Goal: Book appointment/travel/reservation

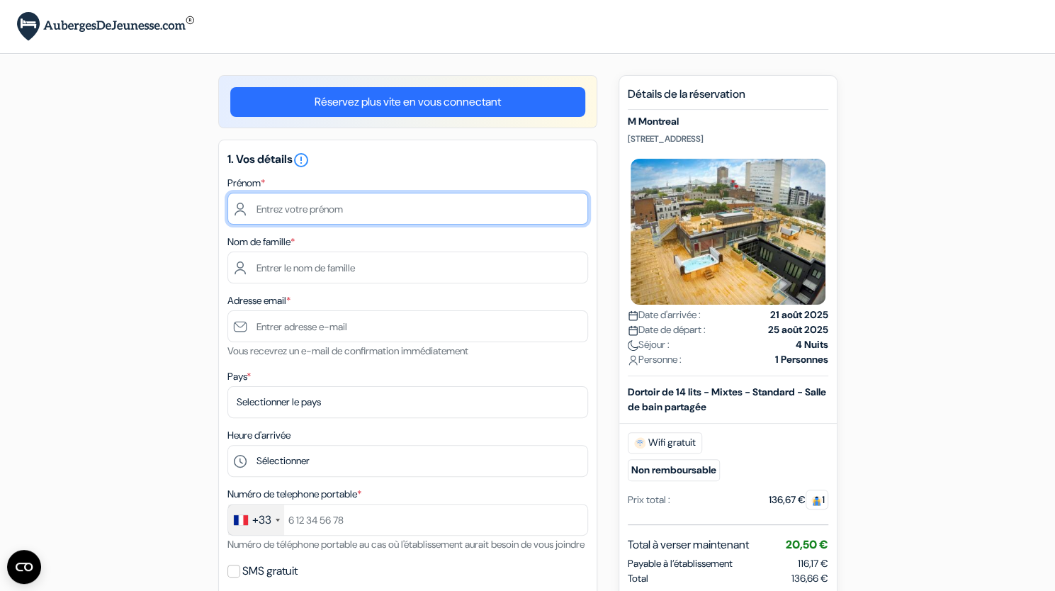
click at [350, 211] on input "text" at bounding box center [407, 209] width 360 height 32
type input "[PERSON_NAME]"
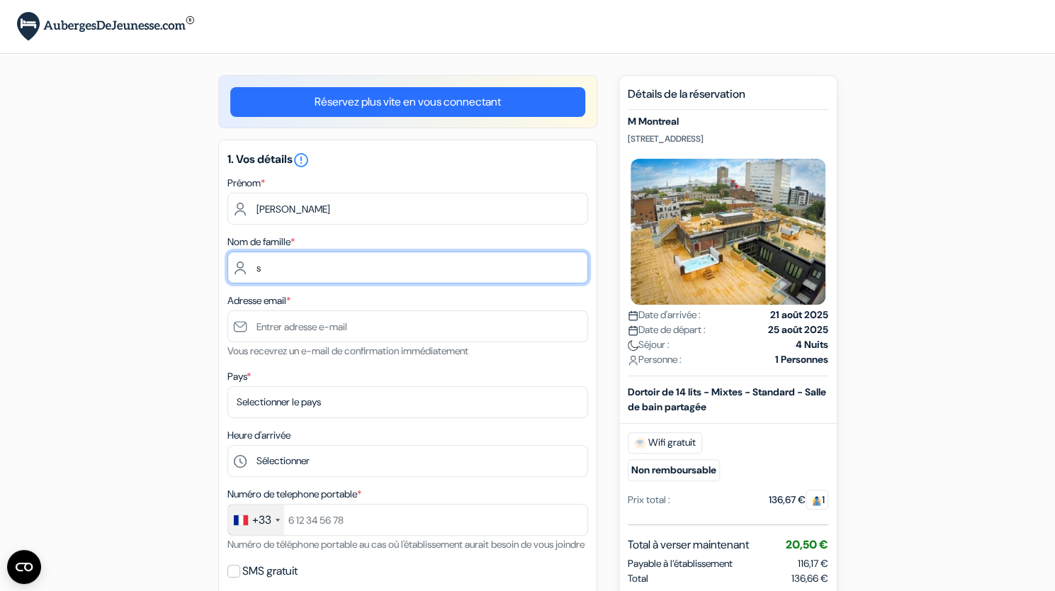
type input "s"
type input "[PERSON_NAME]"
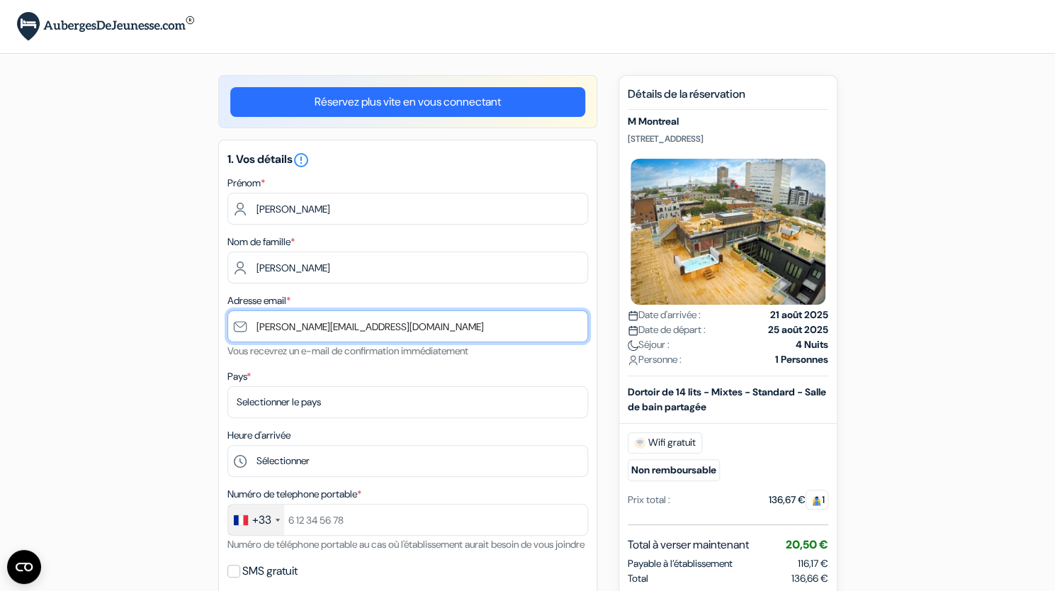
type input "[PERSON_NAME][EMAIL_ADDRESS][DOMAIN_NAME]"
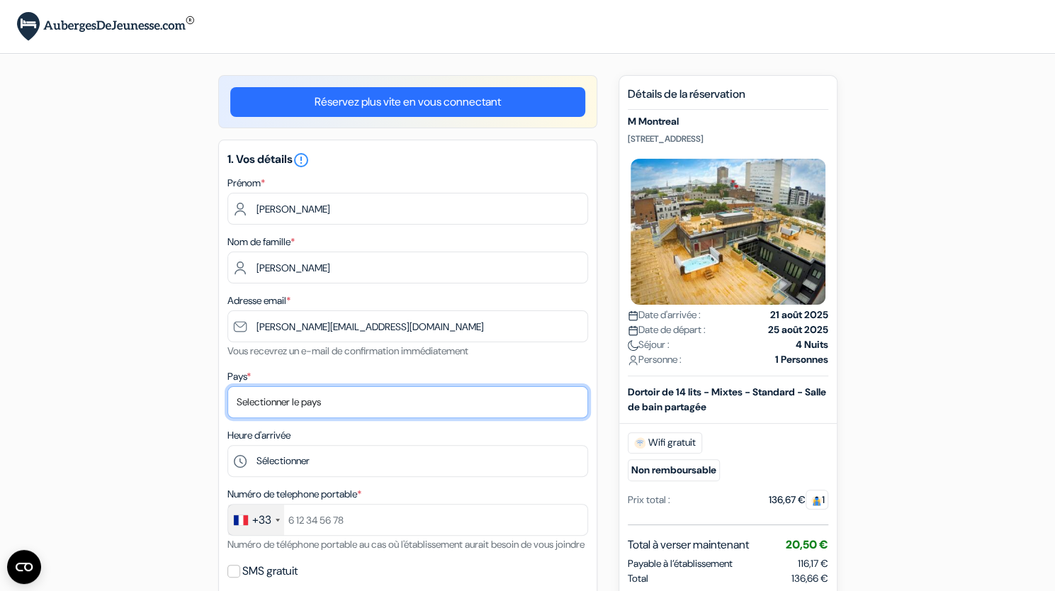
click at [331, 412] on select "Selectionner le pays Abkhazie [GEOGRAPHIC_DATA] [GEOGRAPHIC_DATA] Du [GEOGRAPHI…" at bounding box center [407, 402] width 360 height 32
select select "67"
click at [227, 387] on select "Selectionner le pays Abkhazie [GEOGRAPHIC_DATA] [GEOGRAPHIC_DATA] Du [GEOGRAPHI…" at bounding box center [407, 402] width 360 height 32
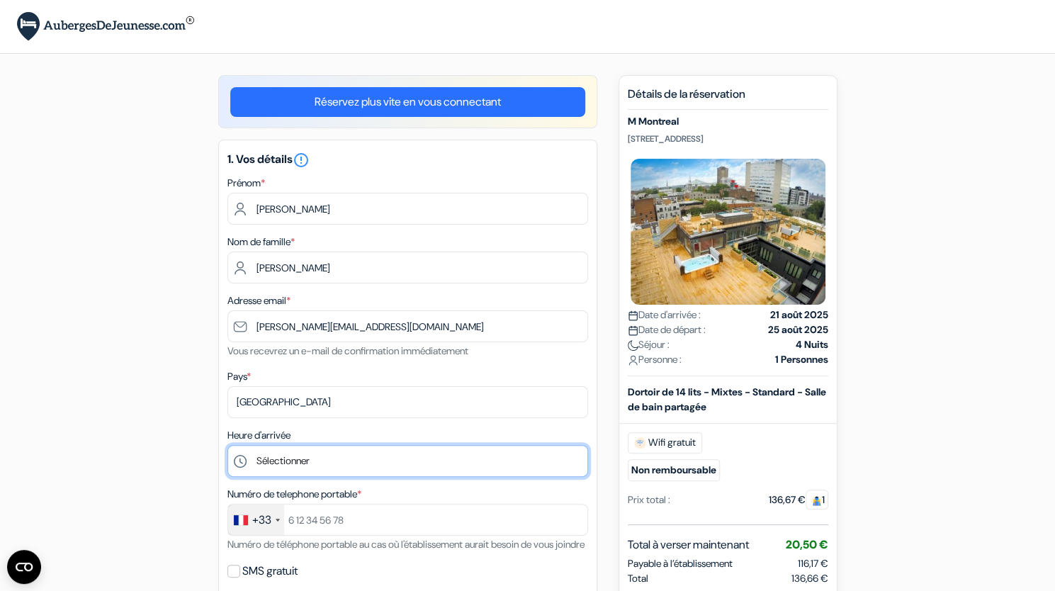
click at [290, 465] on select "Sélectionner 1:00 2:00 3:00 4:00 5:00 6:00 7:00 8:00 9:00 10:00 11:00 12:00 13:…" at bounding box center [407, 461] width 360 height 32
select select "18"
click at [227, 447] on select "Sélectionner 1:00 2:00 3:00 4:00 5:00 6:00 7:00 8:00 9:00 10:00 11:00 12:00 13:…" at bounding box center [407, 461] width 360 height 32
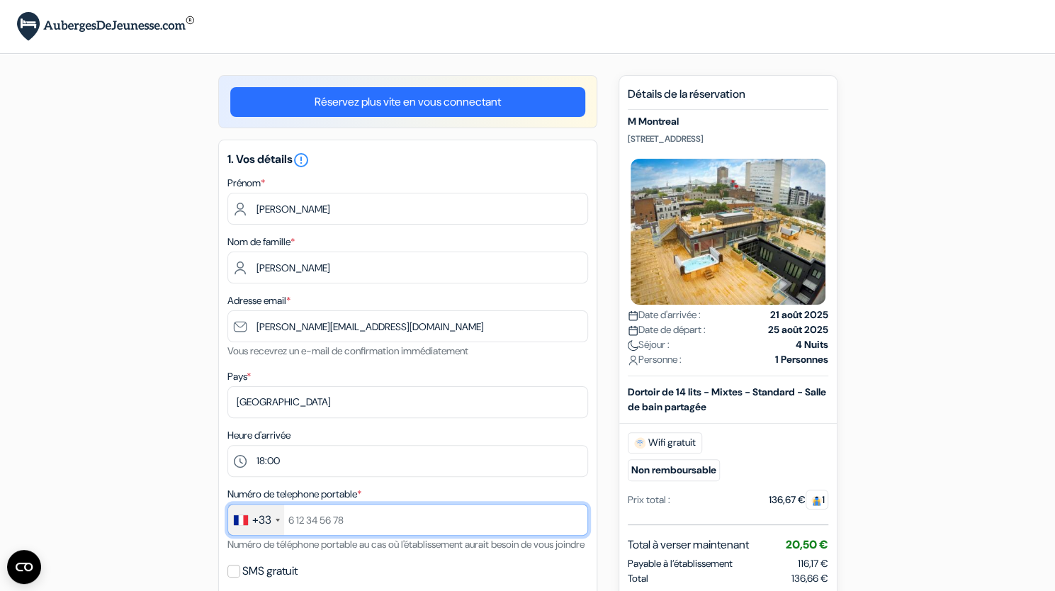
click at [305, 526] on input "text" at bounding box center [407, 520] width 360 height 32
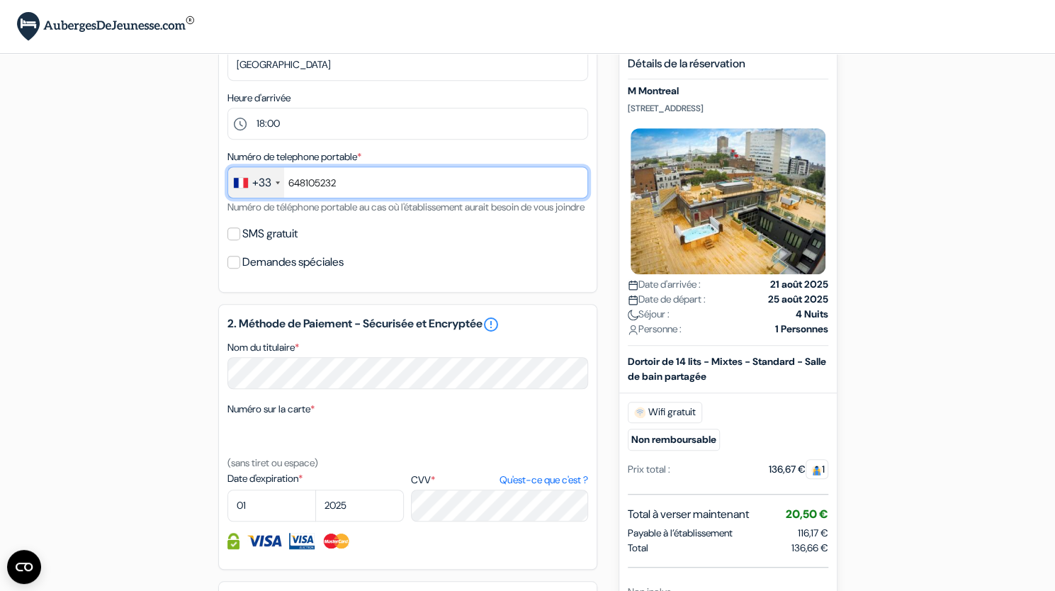
scroll to position [344, 0]
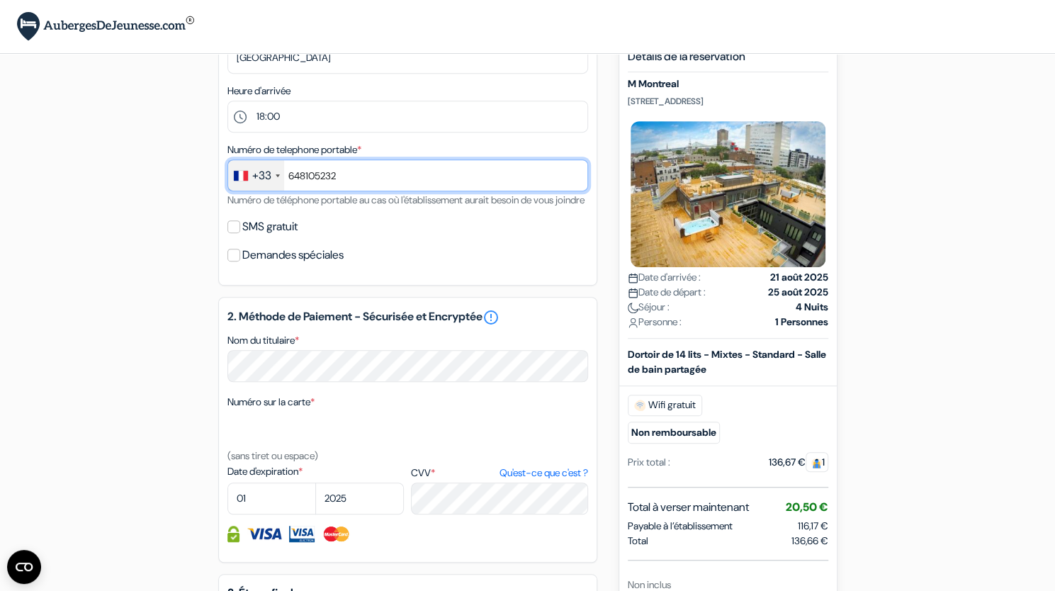
type input "648105232"
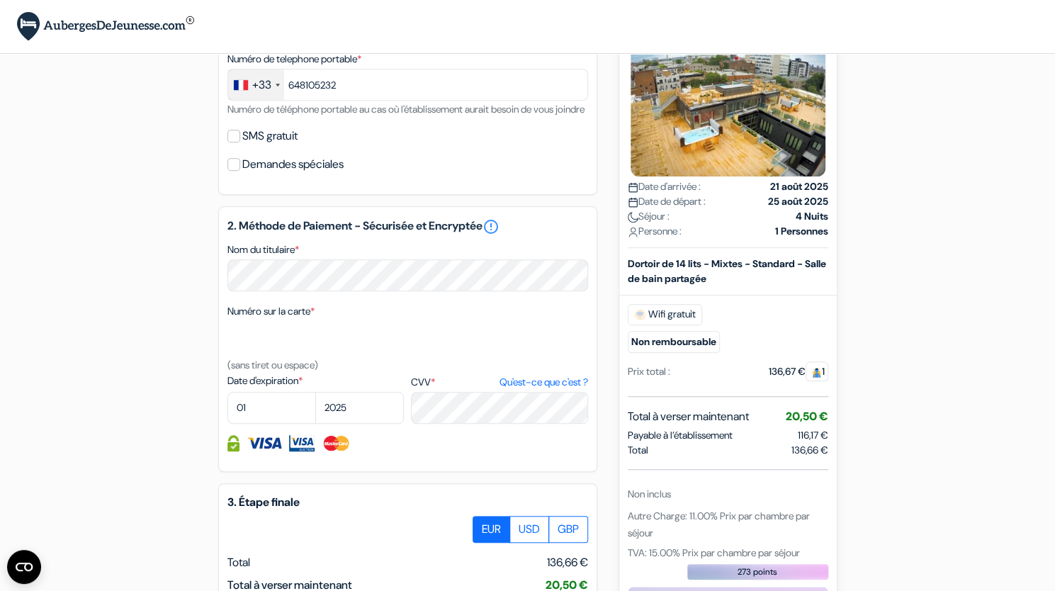
scroll to position [472, 0]
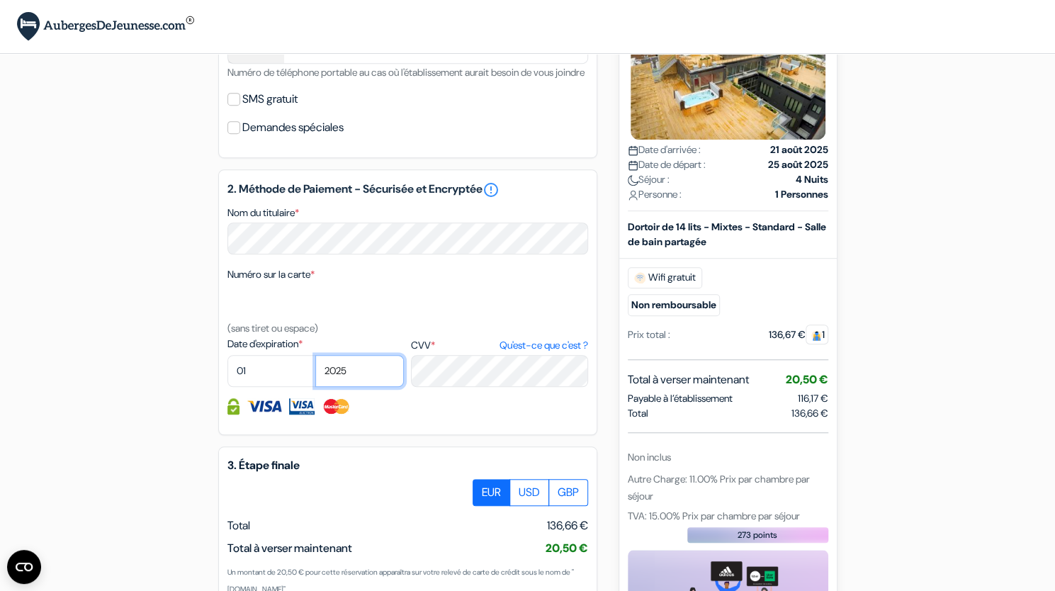
click at [358, 387] on select "2025 2026 2027 2028 2029 2030 2031 2032 2033 2034 2035 2036 2037 2038 2039 2040…" at bounding box center [359, 371] width 89 height 32
select select "2028"
click at [315, 375] on select "2025 2026 2027 2028 2029 2030 2031 2032 2033 2034 2035 2036 2037 2038 2039 2040…" at bounding box center [359, 371] width 89 height 32
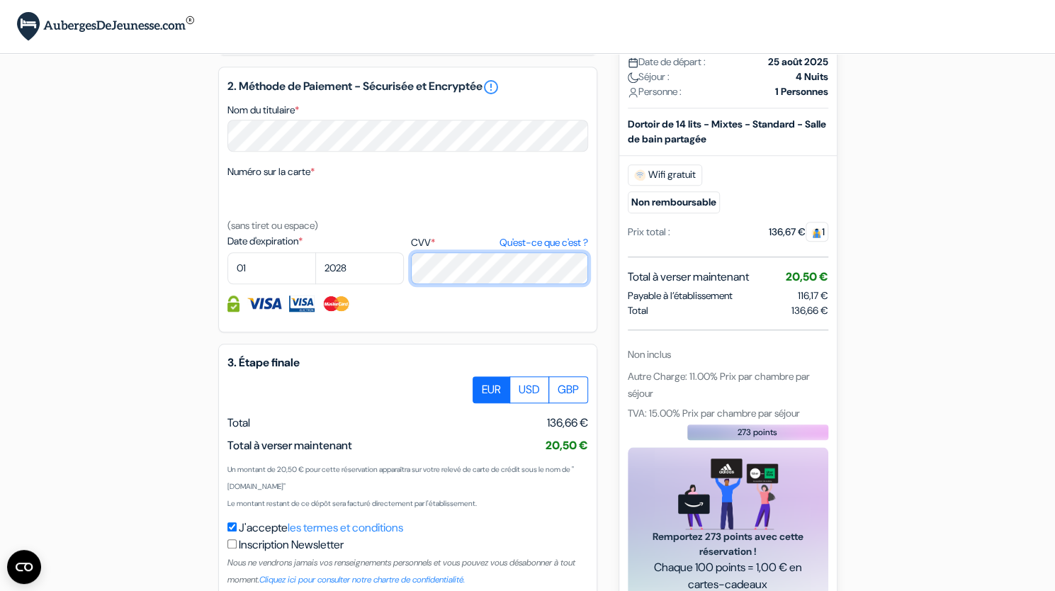
scroll to position [677, 0]
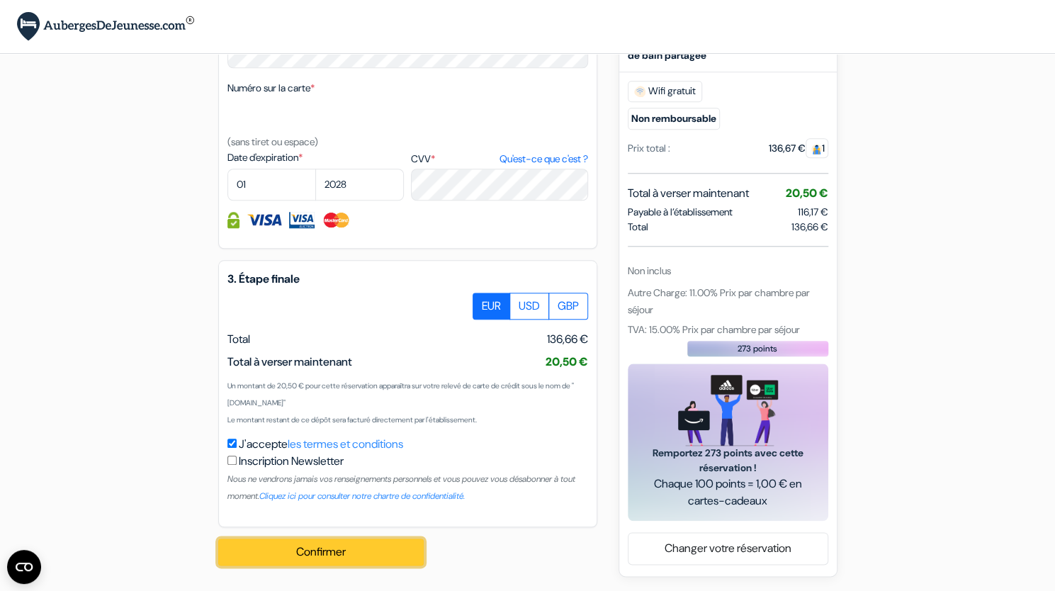
click at [385, 544] on button "Confirmer Loading..." at bounding box center [320, 551] width 205 height 27
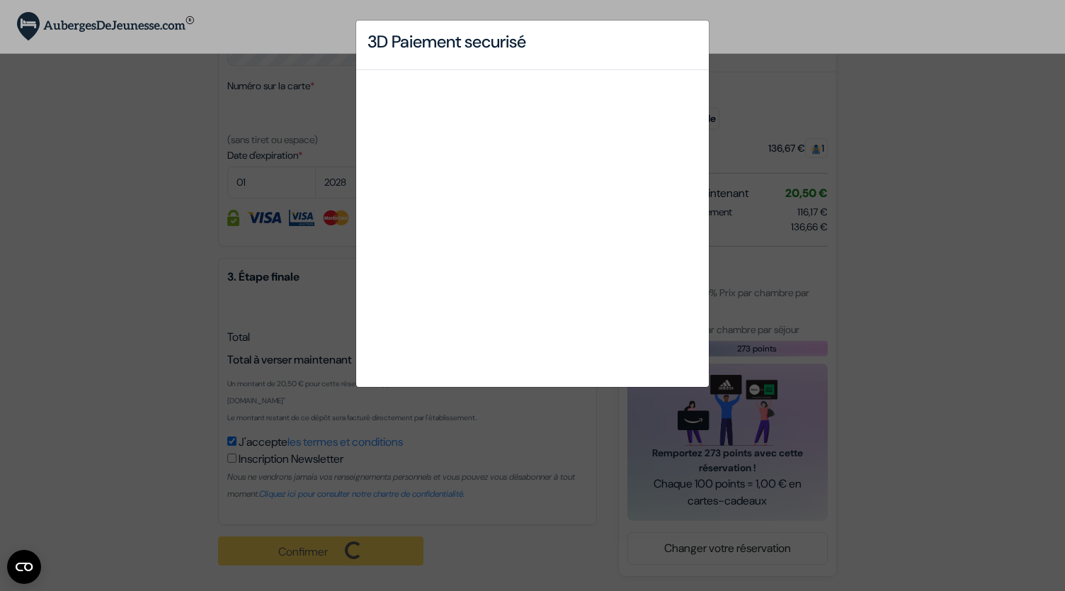
click at [385, 544] on div "3D Paiement securisé" at bounding box center [532, 295] width 1065 height 591
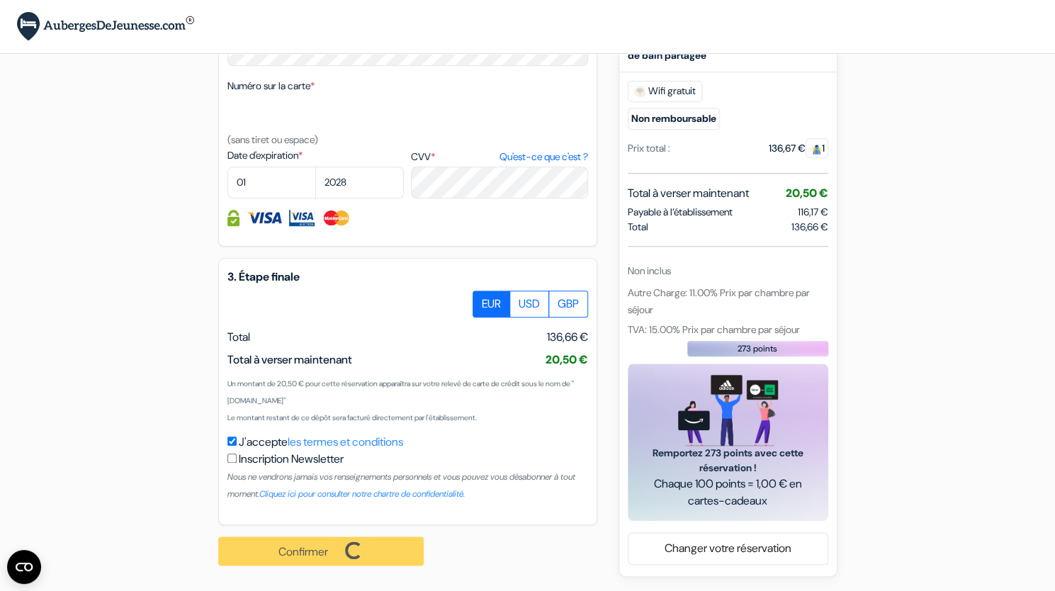
scroll to position [678, 0]
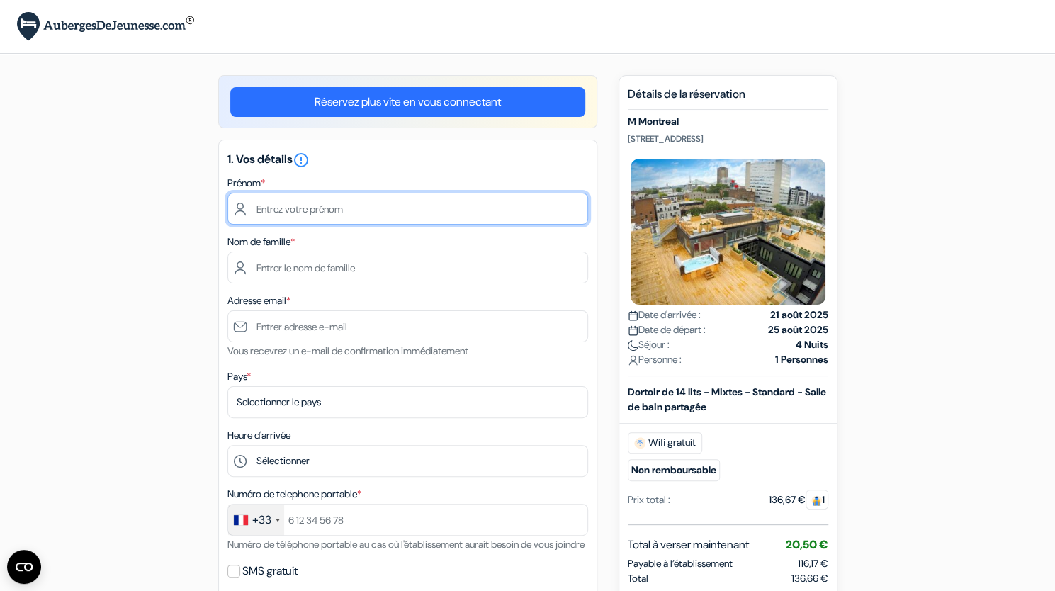
click at [359, 214] on input "text" at bounding box center [407, 209] width 360 height 32
type input "g"
type input "[PERSON_NAME]"
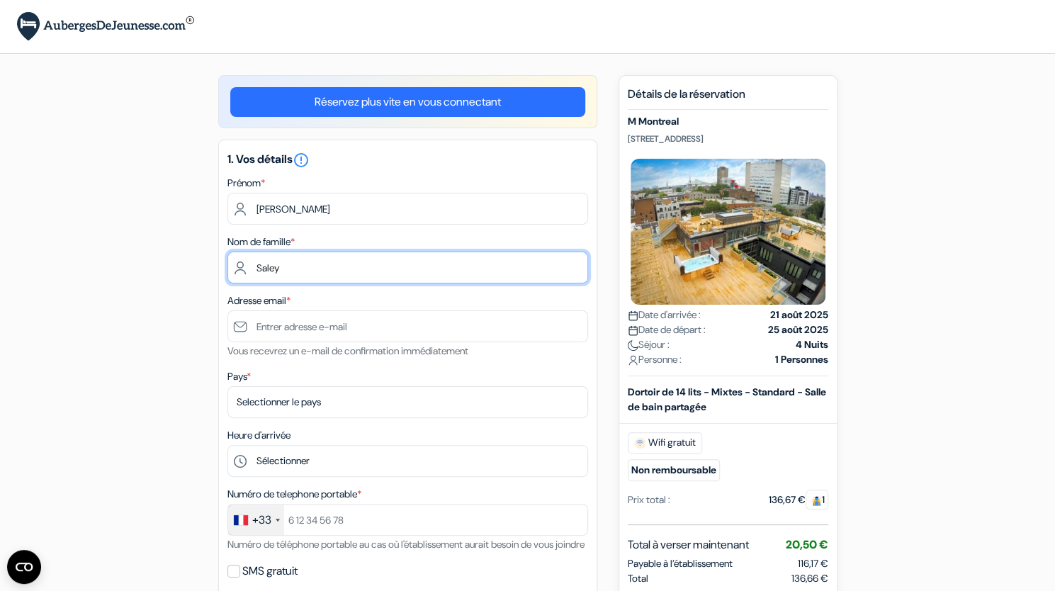
type input "[PERSON_NAME]"
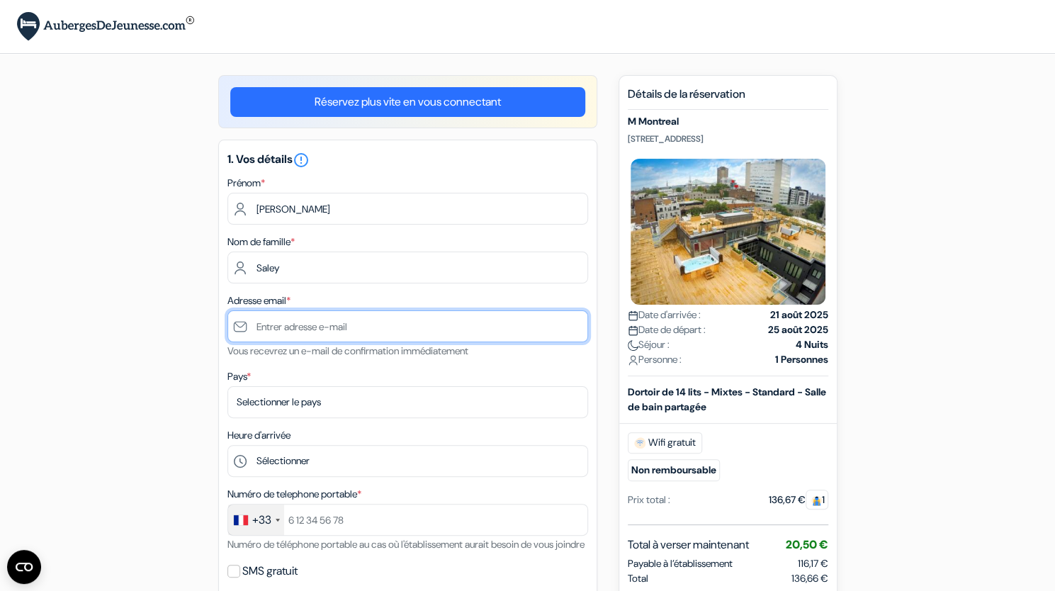
click at [339, 333] on input "text" at bounding box center [407, 326] width 360 height 32
click at [339, 333] on input "[PERSON_NAME].[PERSON_NAME]@" at bounding box center [407, 326] width 360 height 32
type input "[PERSON_NAME][EMAIL_ADDRESS][DOMAIN_NAME]"
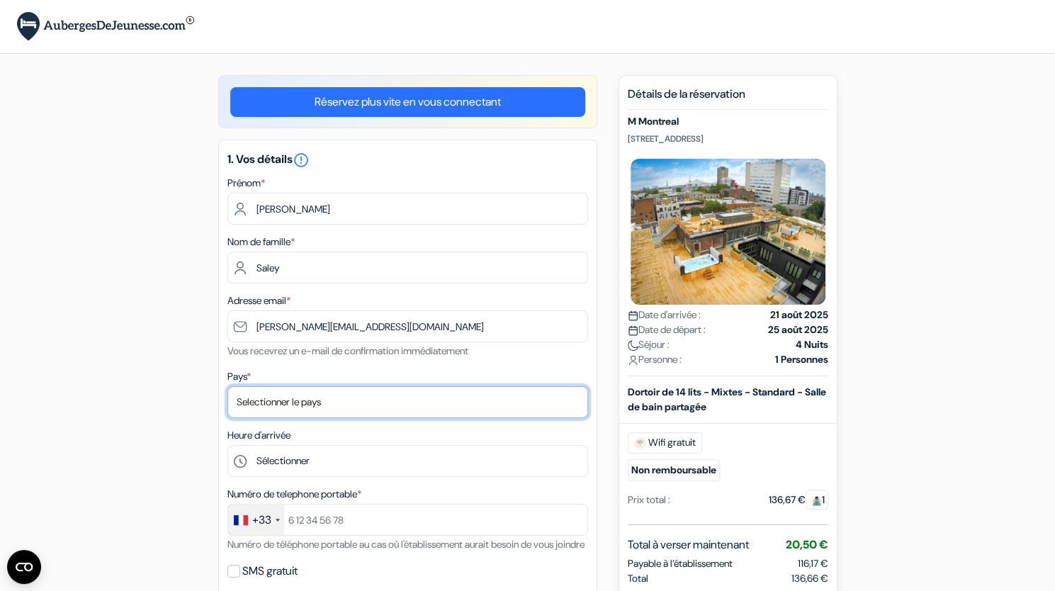
click at [319, 411] on select "Selectionner le pays Abkhazie [GEOGRAPHIC_DATA] [GEOGRAPHIC_DATA] Du [GEOGRAPHI…" at bounding box center [407, 402] width 360 height 32
select select "67"
click at [227, 387] on select "Selectionner le pays Abkhazie [GEOGRAPHIC_DATA] [GEOGRAPHIC_DATA] Du [GEOGRAPHI…" at bounding box center [407, 402] width 360 height 32
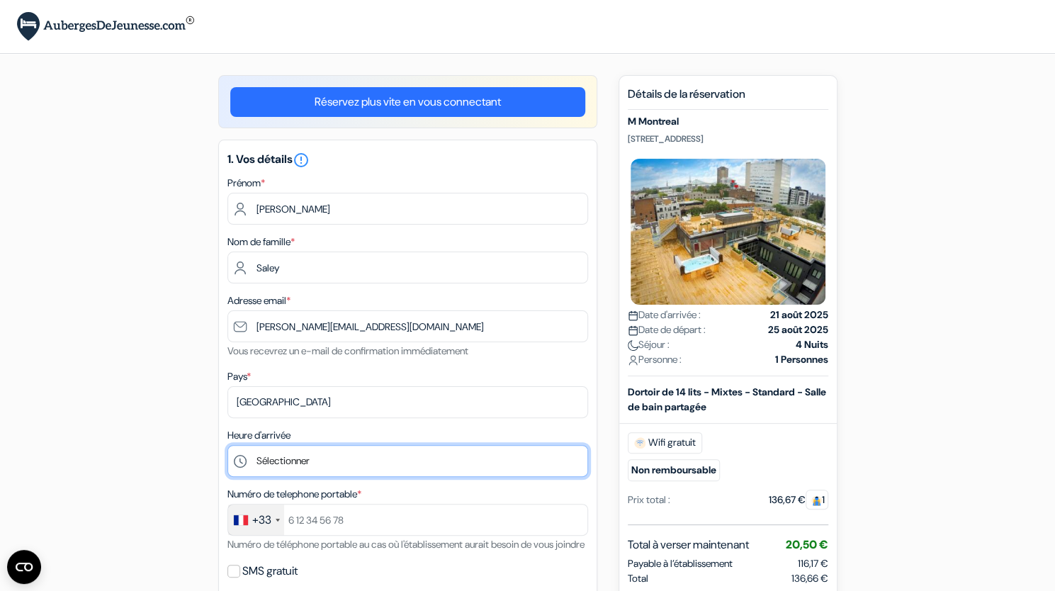
click at [292, 461] on select "Sélectionner 1:00 2:00 3:00 4:00 5:00 6:00 7:00 8:00 9:00 10:00 11:00 12:00 13:…" at bounding box center [407, 461] width 360 height 32
select select "18"
click at [227, 447] on select "Sélectionner 1:00 2:00 3:00 4:00 5:00 6:00 7:00 8:00 9:00 10:00 11:00 12:00 13:…" at bounding box center [407, 461] width 360 height 32
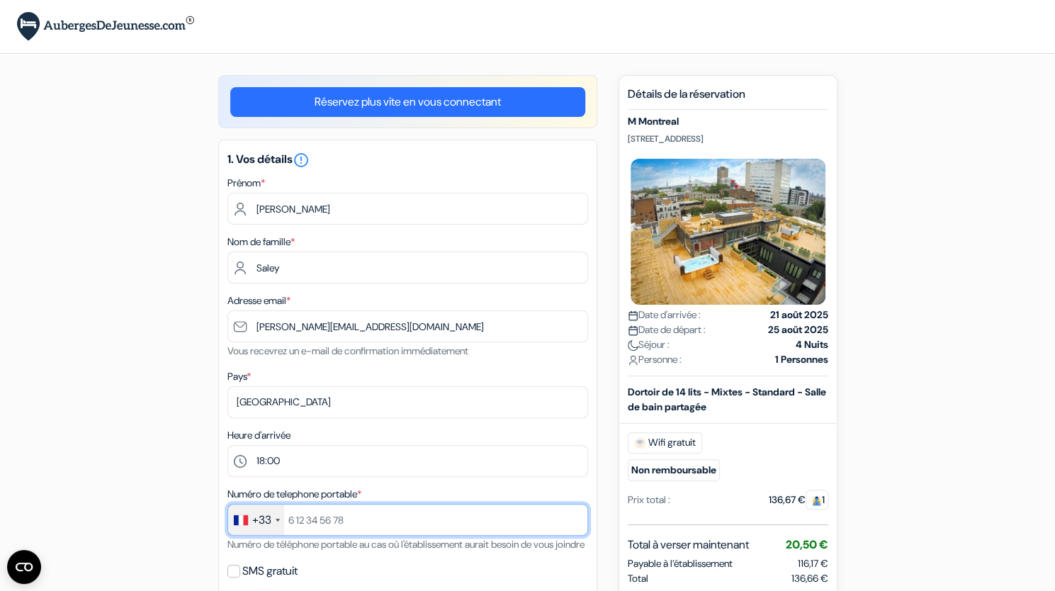
click at [319, 526] on input "text" at bounding box center [407, 520] width 360 height 32
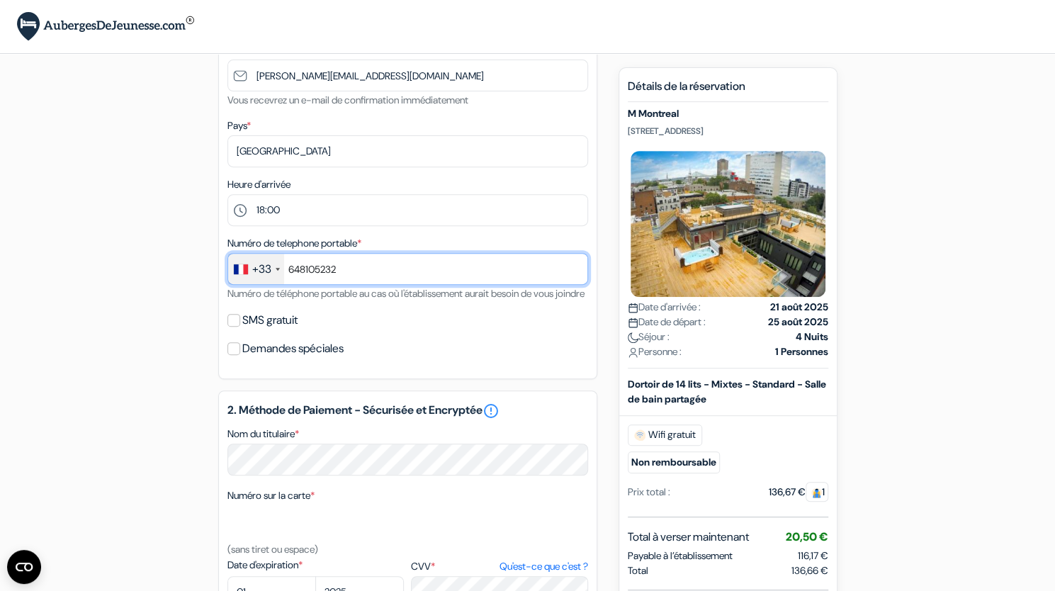
scroll to position [254, 0]
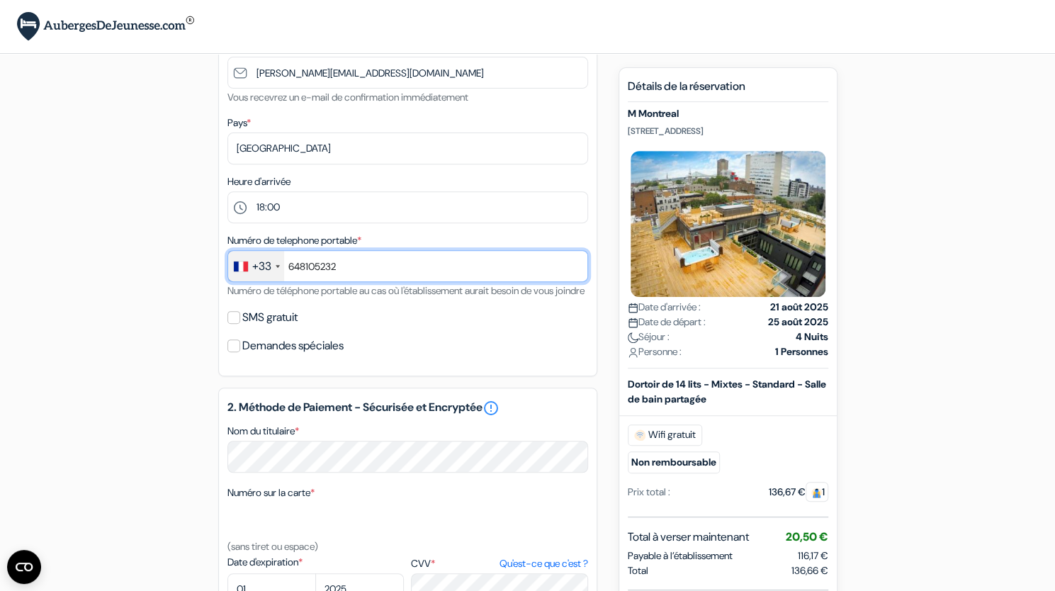
type input "648105232"
click at [271, 327] on label "SMS gratuit" at bounding box center [269, 317] width 55 height 20
click at [240, 324] on input "SMS gratuit" at bounding box center [233, 317] width 13 height 13
checkbox input "true"
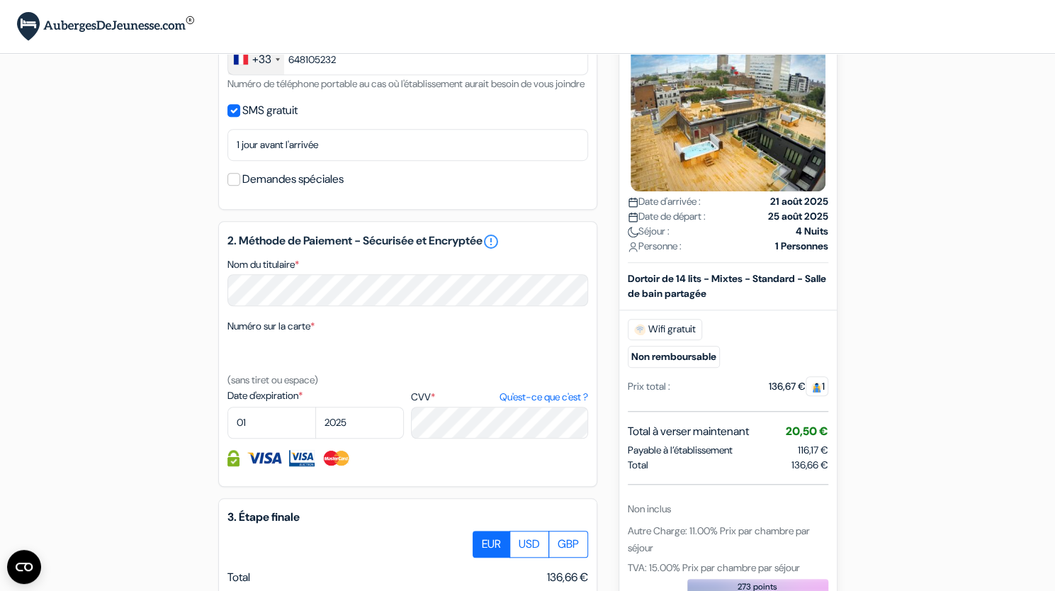
scroll to position [513, 0]
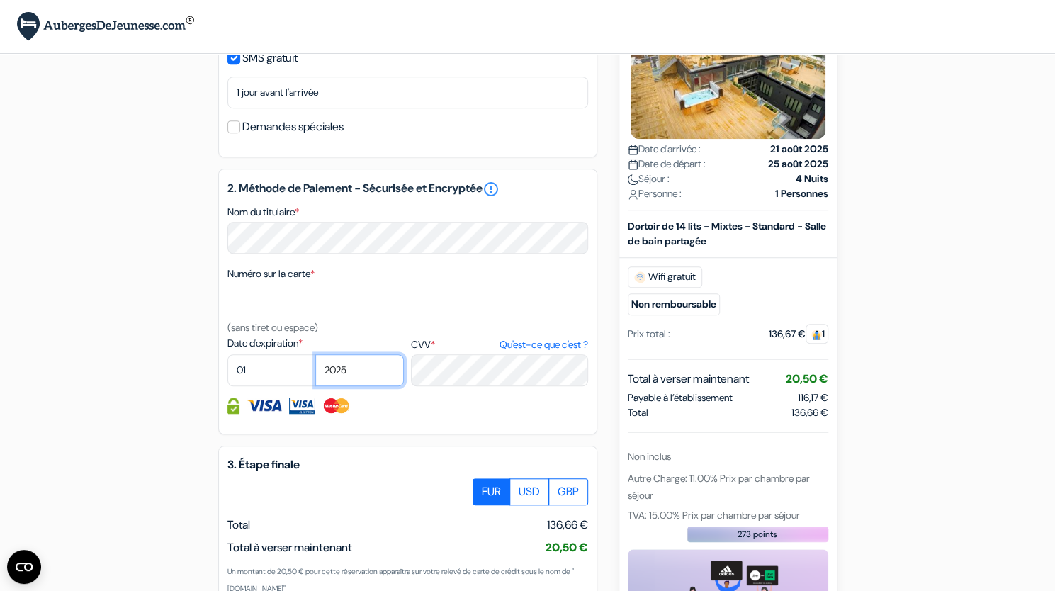
click at [373, 386] on select "2025 2026 2027 2028 2029 2030 2031 2032 2033 2034 2035 2036 2037 2038 2039 2040…" at bounding box center [359, 370] width 89 height 32
select select "2028"
click at [315, 374] on select "2025 2026 2027 2028 2029 2030 2031 2032 2033 2034 2035 2036 2037 2038 2039 2040…" at bounding box center [359, 370] width 89 height 32
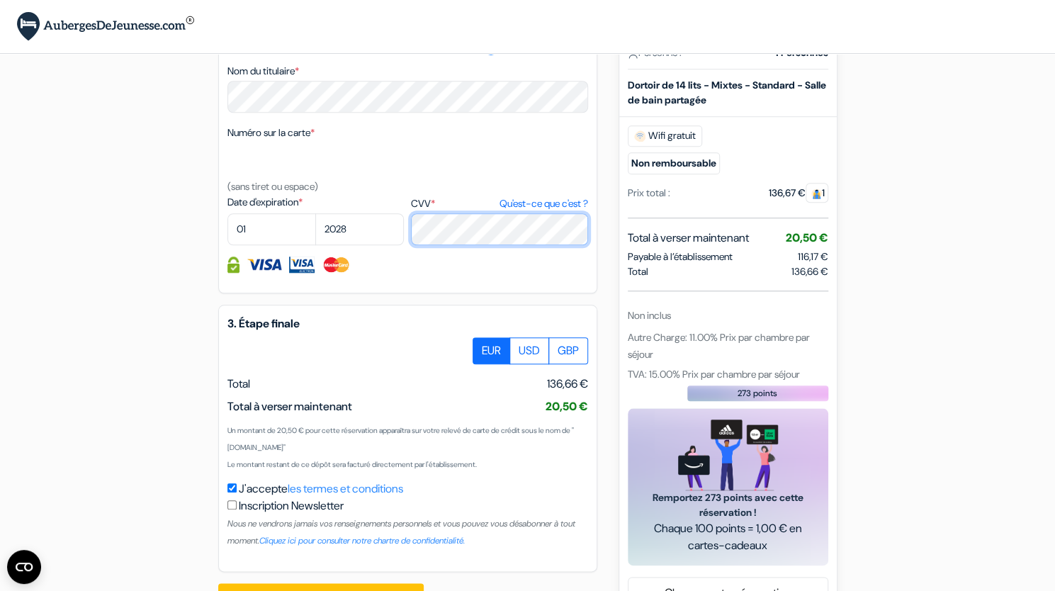
scroll to position [717, 0]
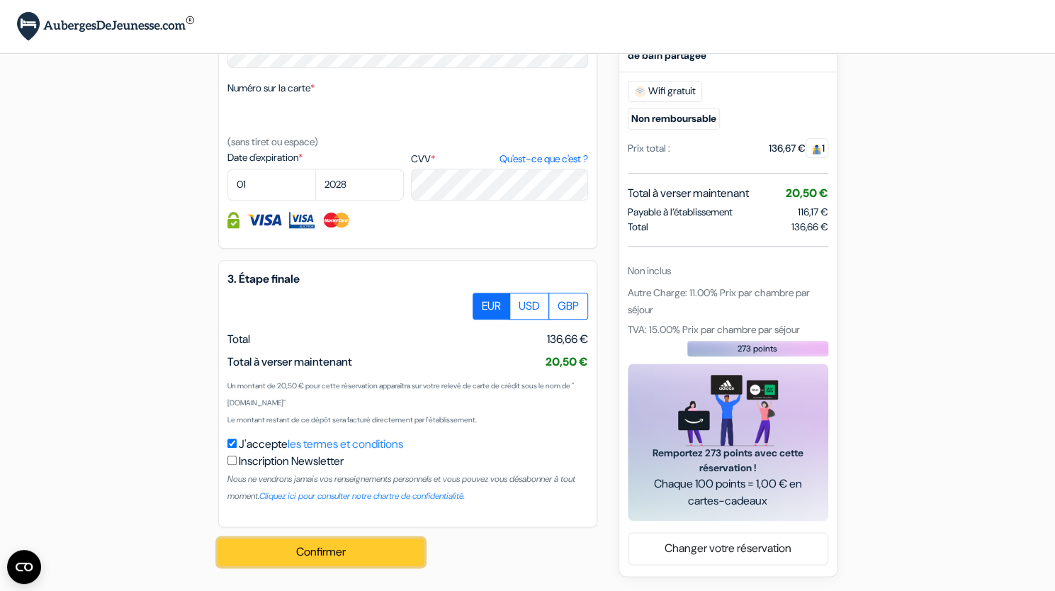
click at [394, 543] on button "Confirmer Loading..." at bounding box center [320, 551] width 205 height 27
